Goal: Submit feedback/report problem

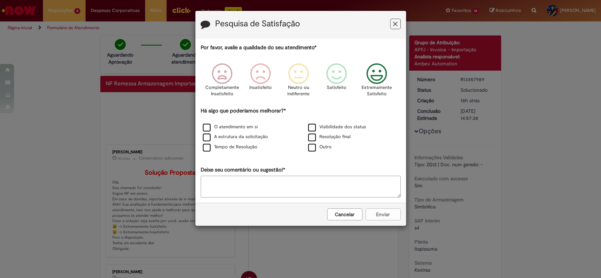
scroll to position [94, 0]
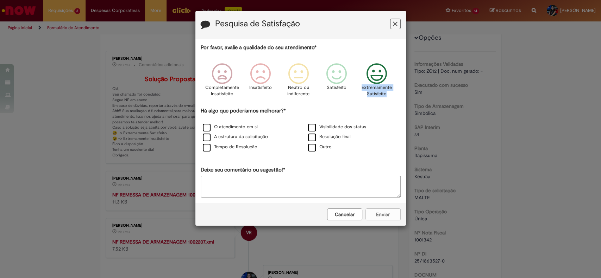
drag, startPoint x: 0, startPoint y: 0, endPoint x: 359, endPoint y: 89, distance: 369.6
click at [359, 89] on div "Extremamente Satisfeito" at bounding box center [377, 82] width 40 height 48
copy p "Extremamente Satisfeito"
drag, startPoint x: 318, startPoint y: 149, endPoint x: 324, endPoint y: 185, distance: 36.0
click at [318, 150] on label "Outro" at bounding box center [320, 147] width 24 height 7
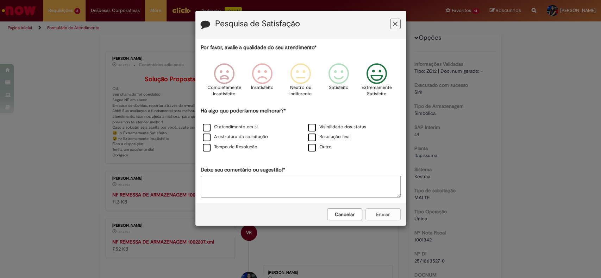
click at [325, 188] on textarea "Deixe seu comentário ou sugestão!*" at bounding box center [301, 187] width 200 height 22
paste textarea "**********"
type textarea "**********"
click at [380, 216] on button "Enviar" at bounding box center [382, 215] width 35 height 12
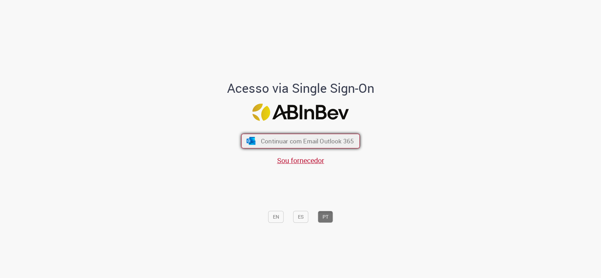
click at [291, 143] on span "Continuar com Email Outlook 365" at bounding box center [307, 141] width 93 height 8
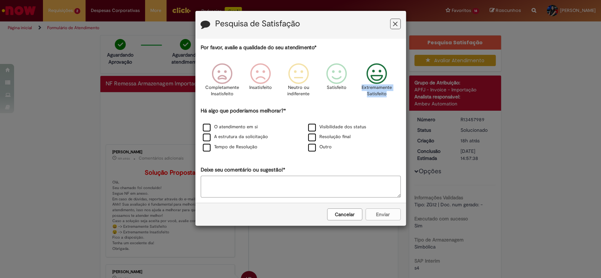
drag, startPoint x: 389, startPoint y: 93, endPoint x: 361, endPoint y: 90, distance: 27.9
click at [361, 90] on div "Extremamente Satisfeito" at bounding box center [377, 82] width 40 height 48
copy p "Extremamente Satisfeito"
click at [314, 152] on div "Outro" at bounding box center [353, 147] width 104 height 9
click at [313, 150] on label "Outro" at bounding box center [320, 147] width 24 height 7
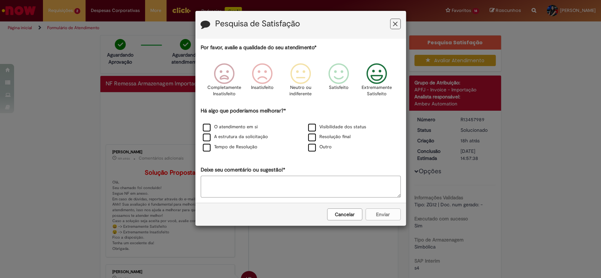
click at [311, 179] on textarea "Deixe seu comentário ou sugestão!*" at bounding box center [301, 187] width 200 height 22
paste textarea "**********"
type textarea "**********"
click at [386, 213] on button "Enviar" at bounding box center [382, 215] width 35 height 12
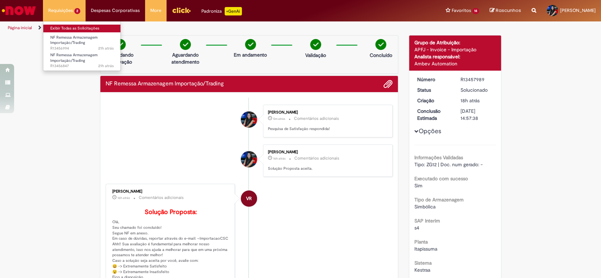
click at [85, 30] on link "Exibir Todas as Solicitações" at bounding box center [81, 29] width 77 height 8
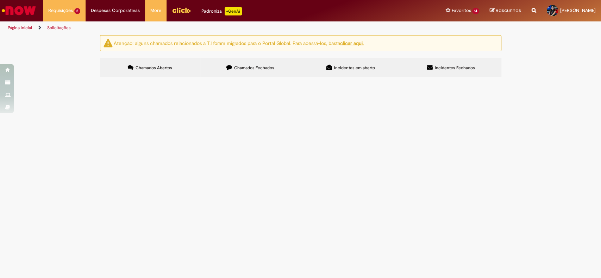
click at [263, 73] on label "Chamados Fechados" at bounding box center [250, 67] width 100 height 19
drag, startPoint x: 163, startPoint y: 63, endPoint x: 288, endPoint y: 252, distance: 226.4
click at [163, 64] on label "Chamados Abertos" at bounding box center [150, 67] width 100 height 19
